Goal: Find contact information: Find contact information

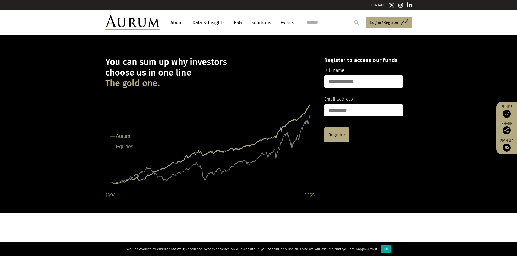
click at [371, 7] on link "CONTACT" at bounding box center [378, 5] width 14 height 4
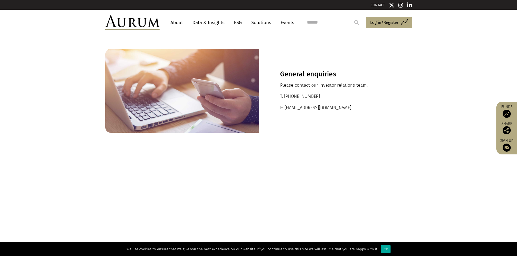
click at [186, 28] on link "About" at bounding box center [177, 23] width 18 height 10
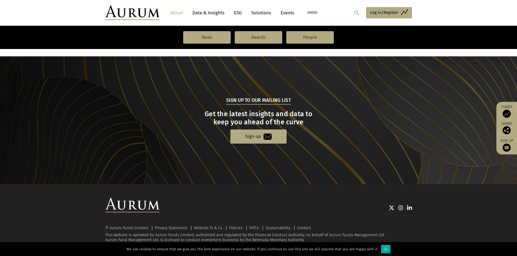
scroll to position [1004, 0]
